Goal: Check status: Check status

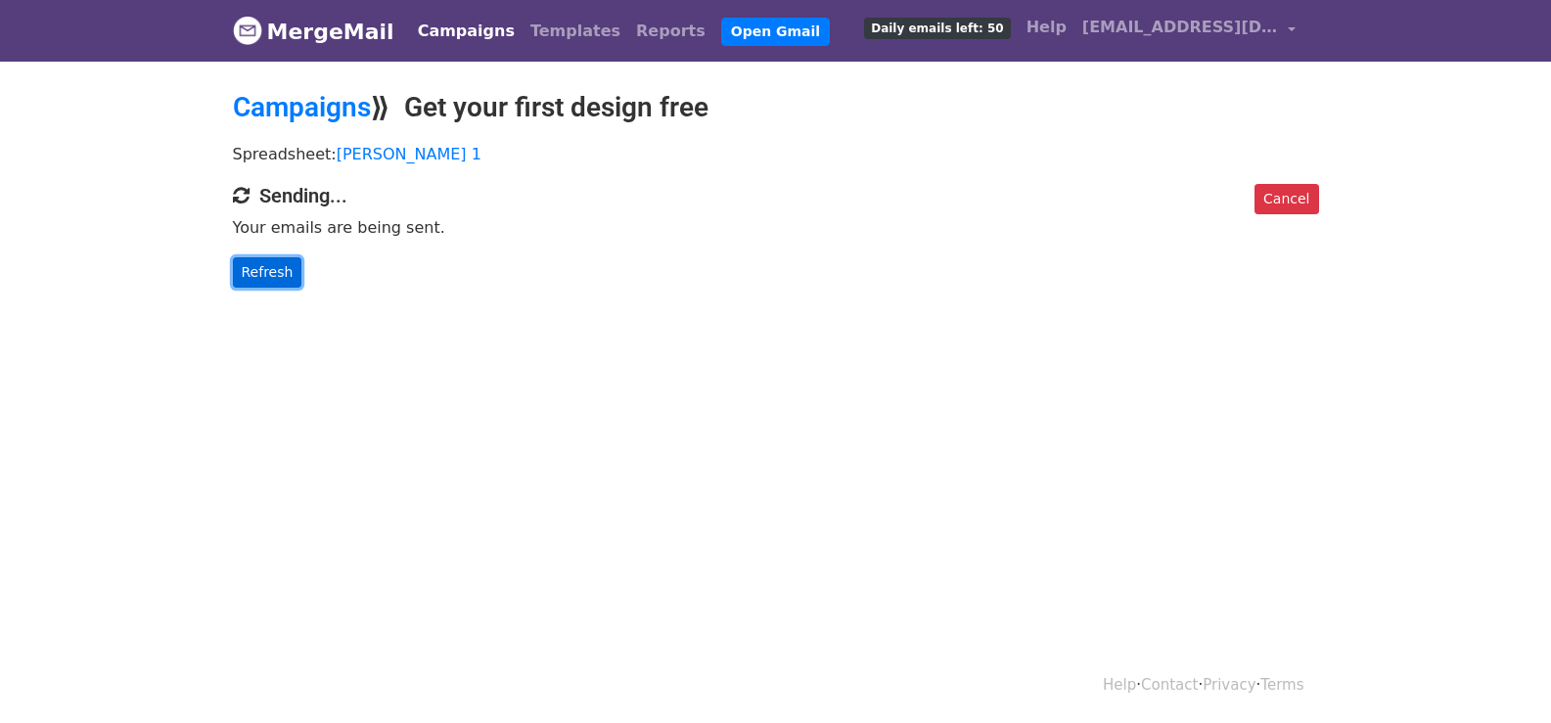
click at [249, 279] on link "Refresh" at bounding box center [267, 272] width 69 height 30
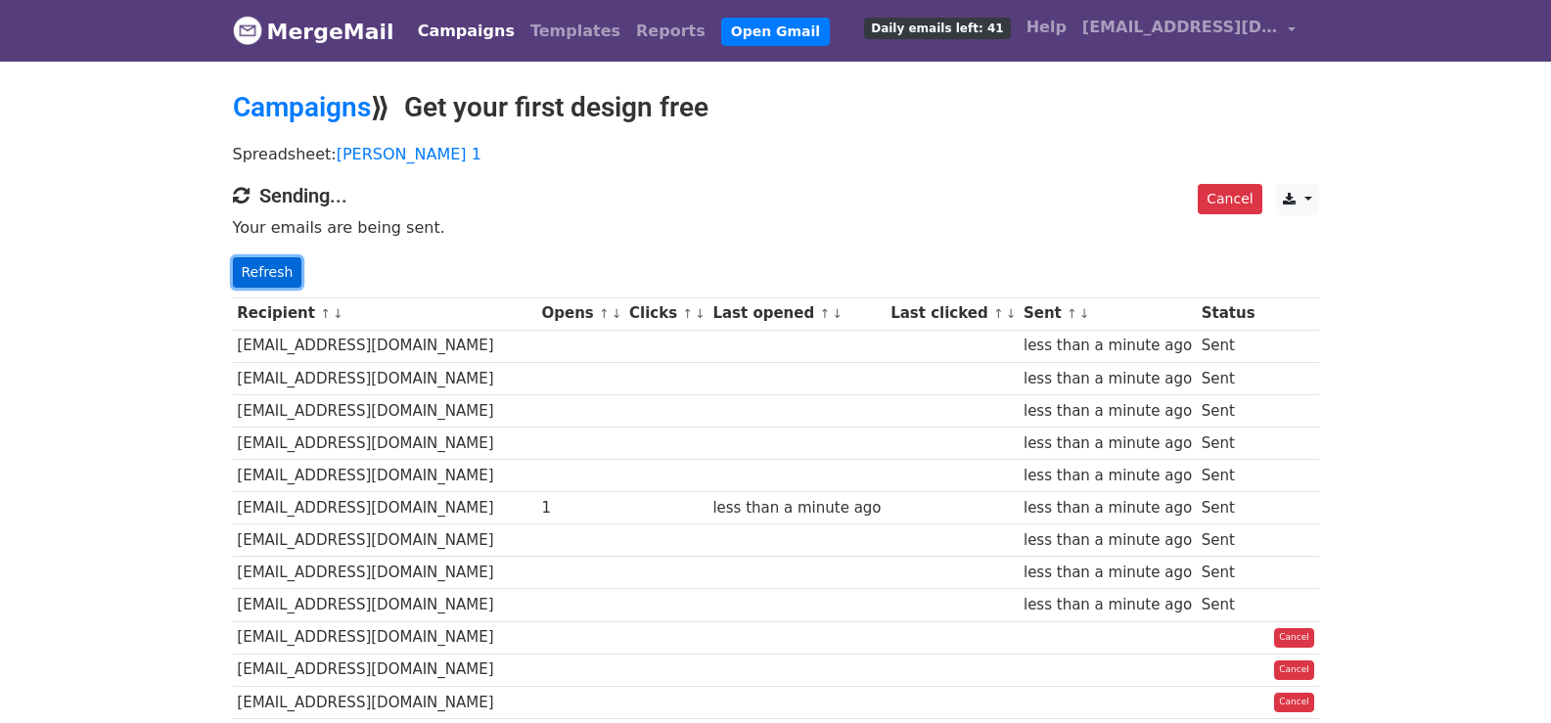
click at [268, 272] on link "Refresh" at bounding box center [267, 272] width 69 height 30
